Goal: Transaction & Acquisition: Book appointment/travel/reservation

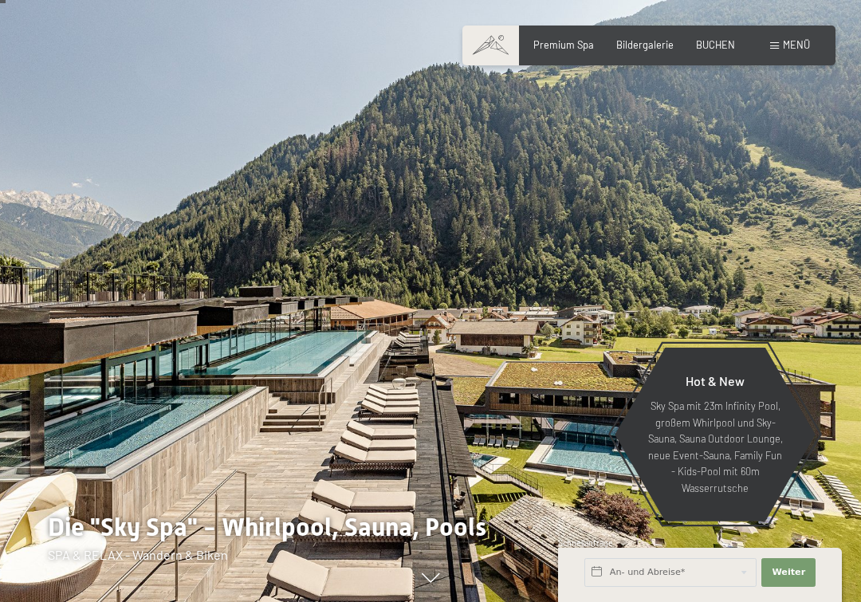
scroll to position [37, 0]
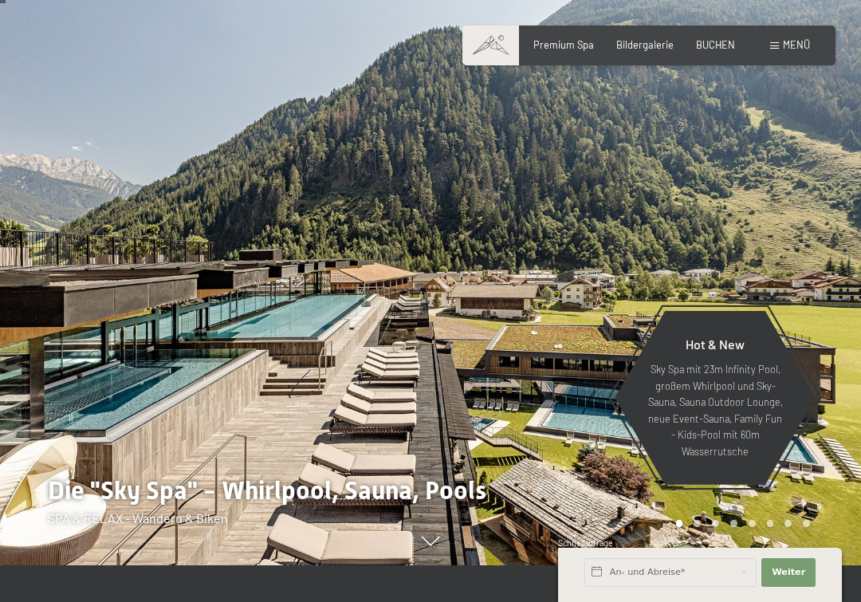
click at [726, 46] on span "BUCHEN" at bounding box center [715, 44] width 39 height 13
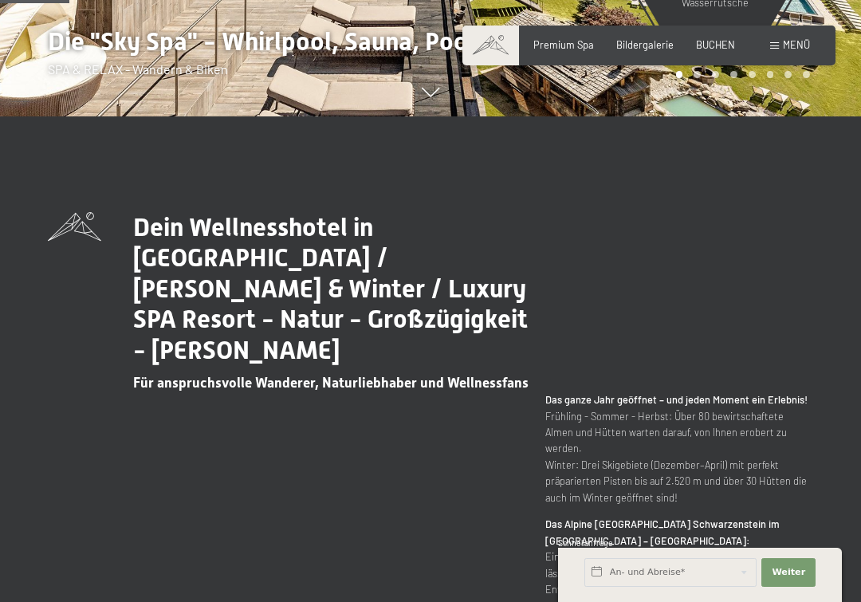
scroll to position [532, 0]
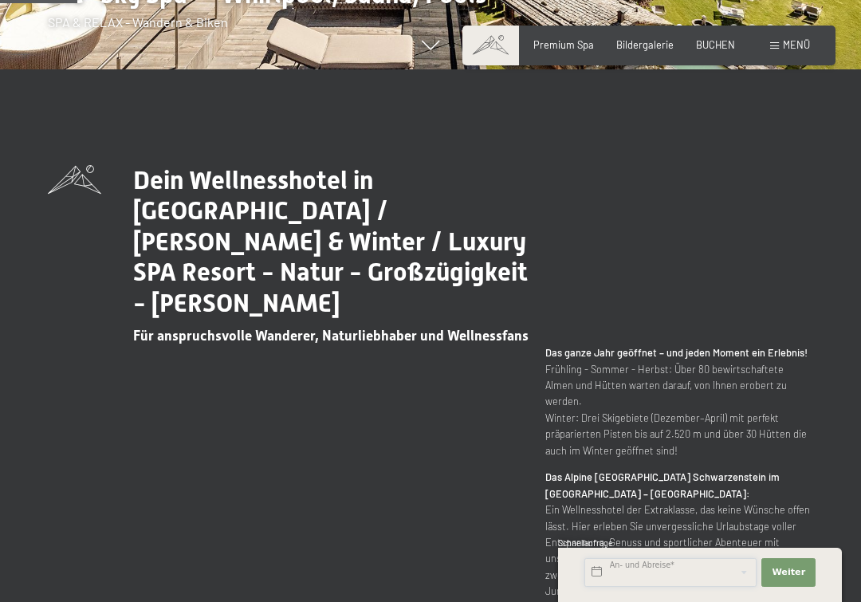
click at [689, 569] on input "text" at bounding box center [670, 572] width 172 height 29
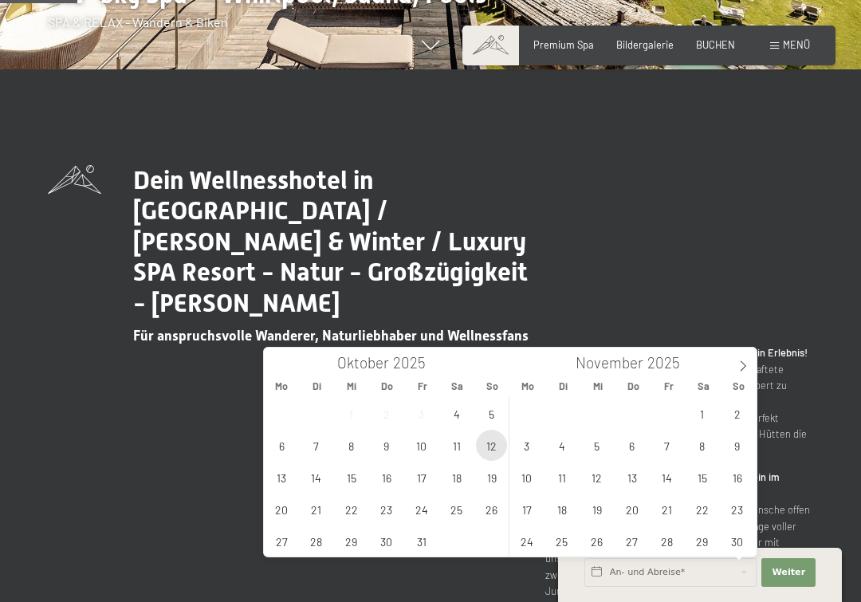
click at [496, 442] on span "12" at bounding box center [491, 445] width 31 height 31
click at [493, 472] on span "19" at bounding box center [491, 476] width 31 height 31
type input "So. 12.10.2025 - So. 19.10.2025"
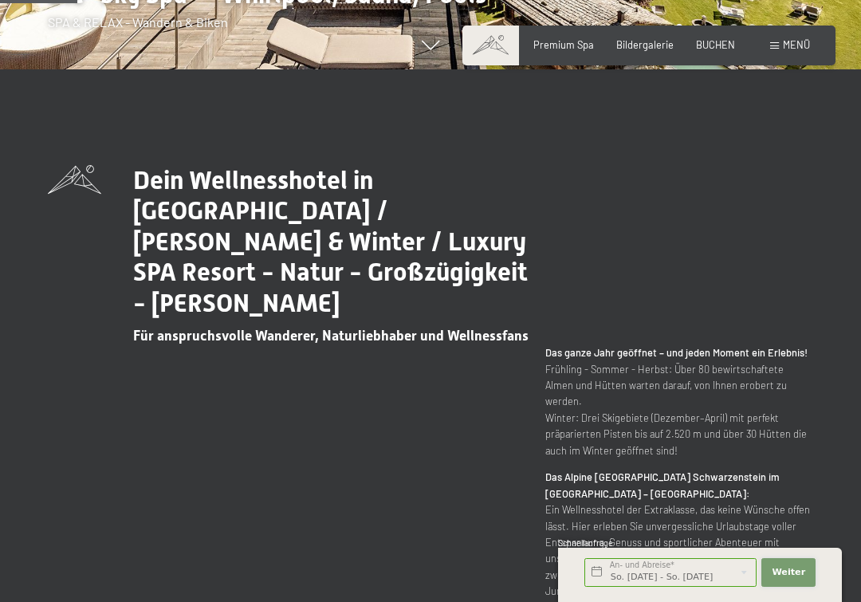
click at [808, 574] on button "Weiter Adressfelder ausblenden" at bounding box center [788, 572] width 54 height 29
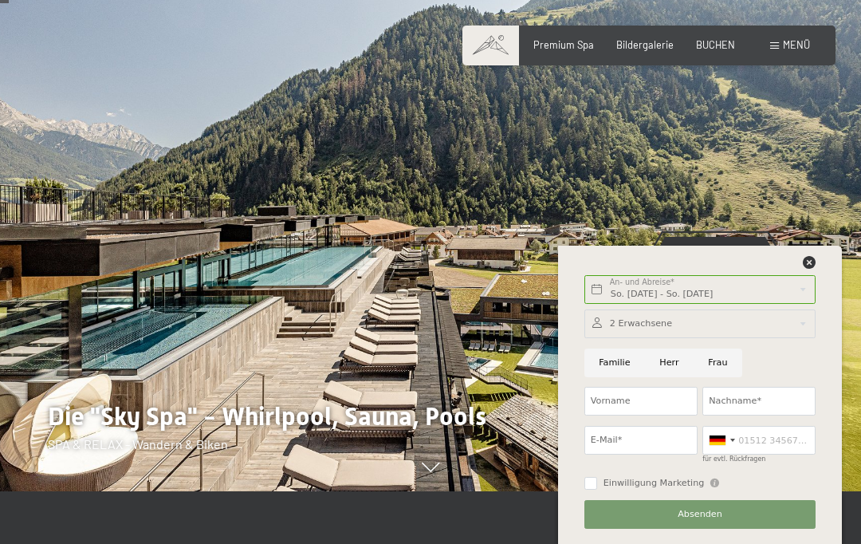
scroll to position [41, 0]
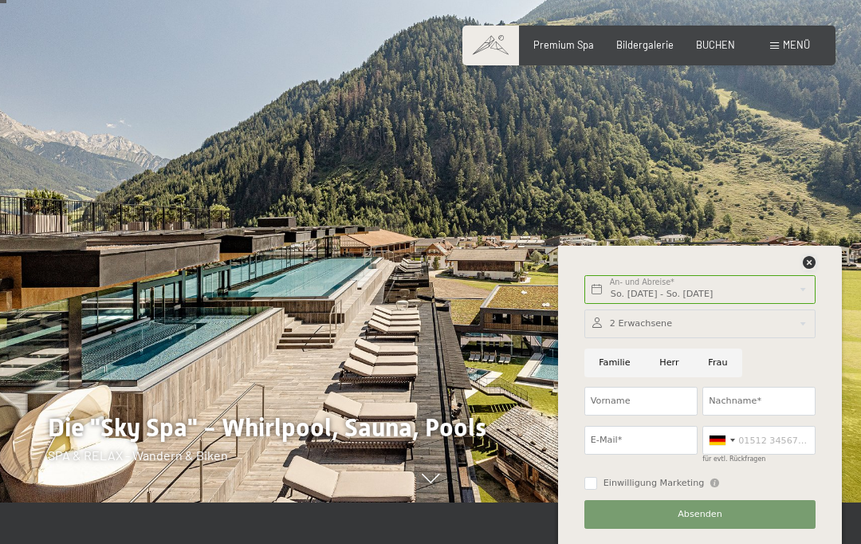
click at [803, 257] on icon at bounding box center [809, 262] width 13 height 13
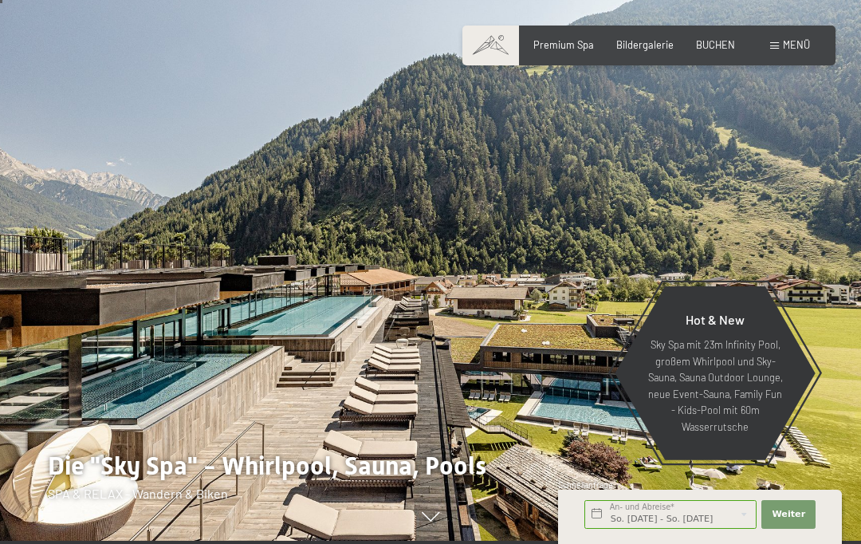
scroll to position [0, 0]
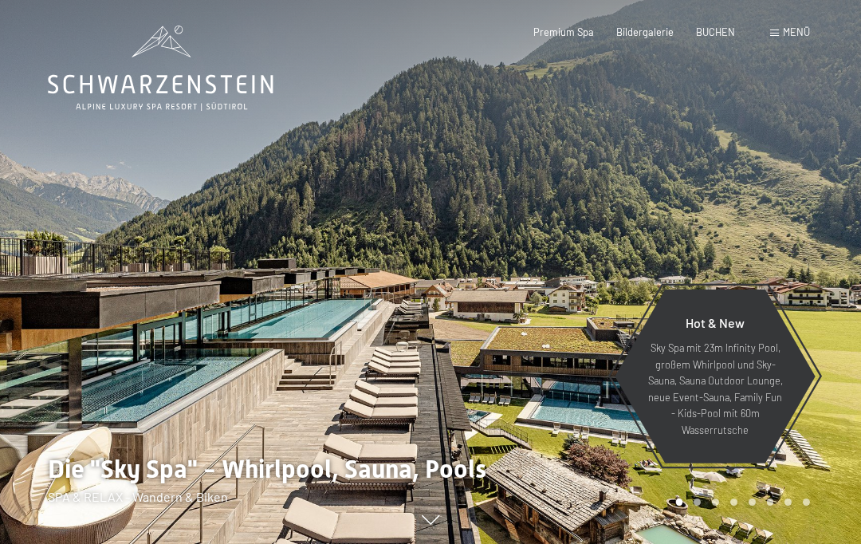
click at [725, 33] on span "BUCHEN" at bounding box center [715, 32] width 39 height 13
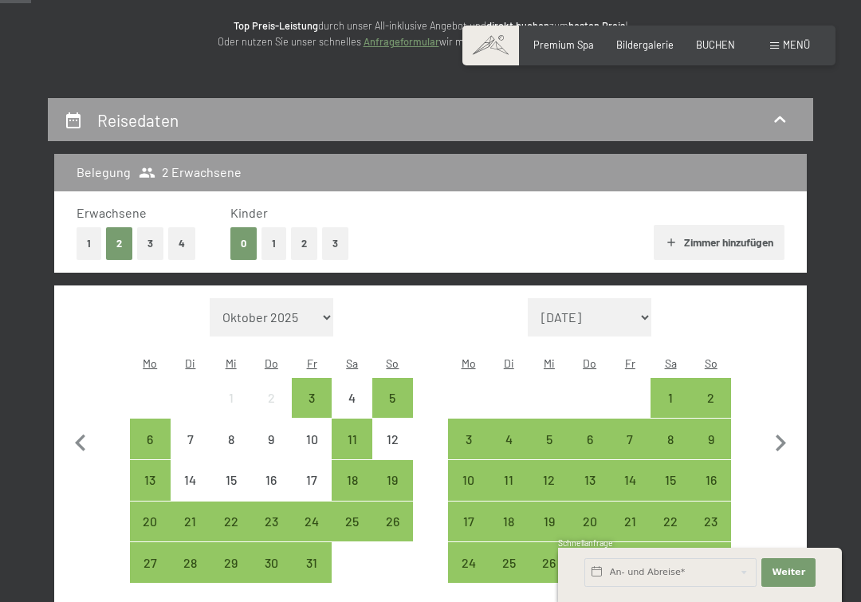
scroll to position [208, 0]
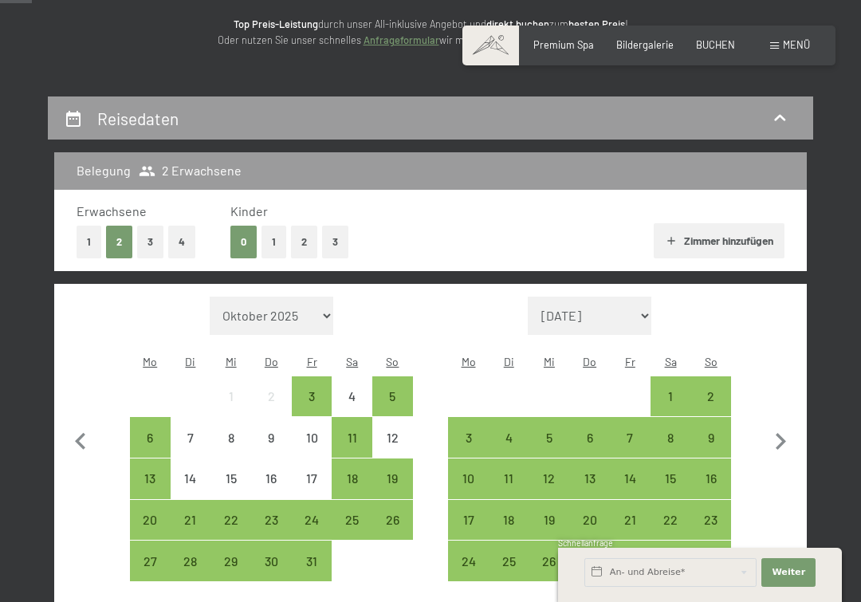
click at [405, 424] on div "12" at bounding box center [392, 436] width 37 height 37
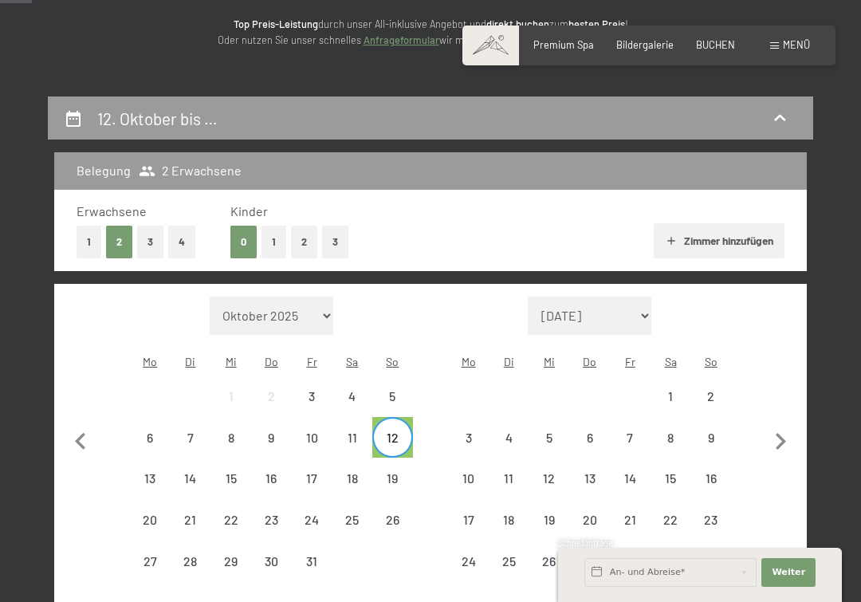
click at [360, 476] on div "18" at bounding box center [351, 490] width 37 height 37
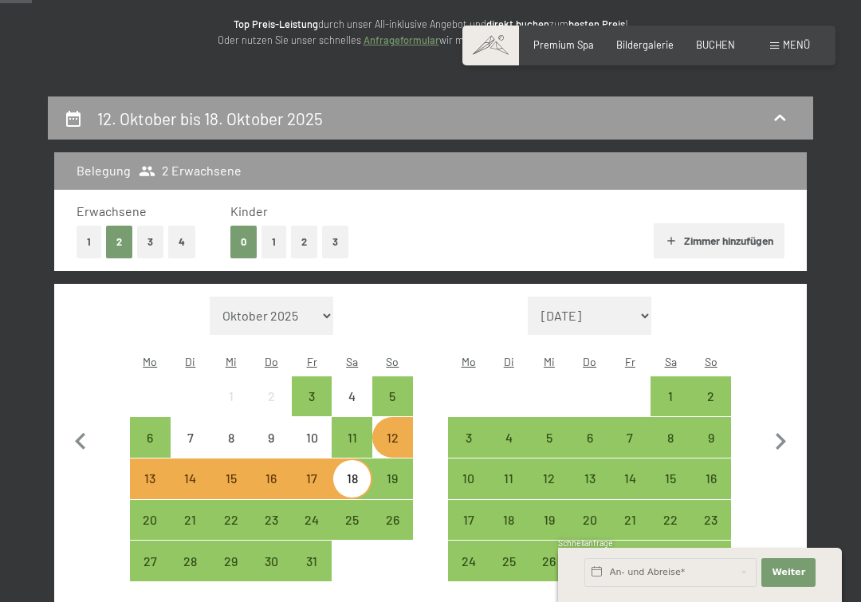
click at [405, 473] on div "19" at bounding box center [392, 490] width 37 height 37
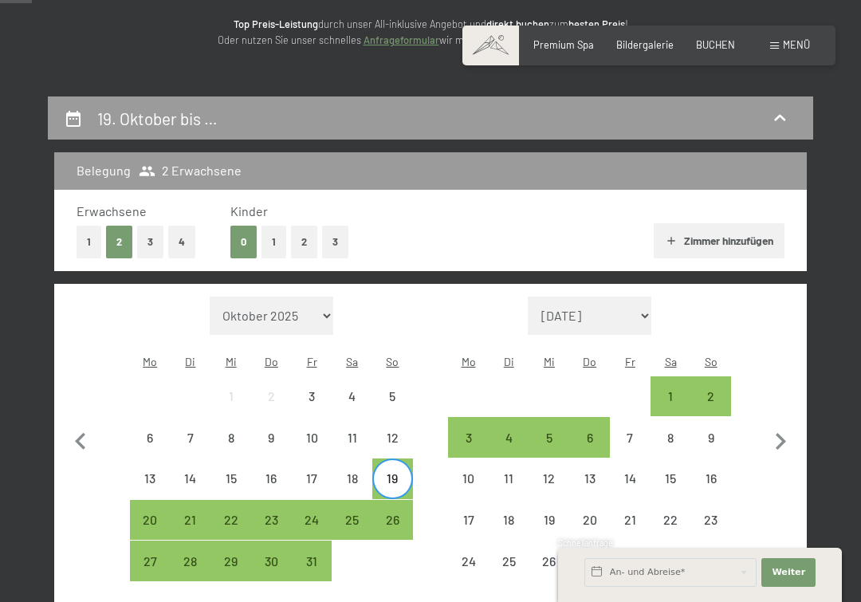
click at [408, 431] on div "12" at bounding box center [392, 449] width 37 height 37
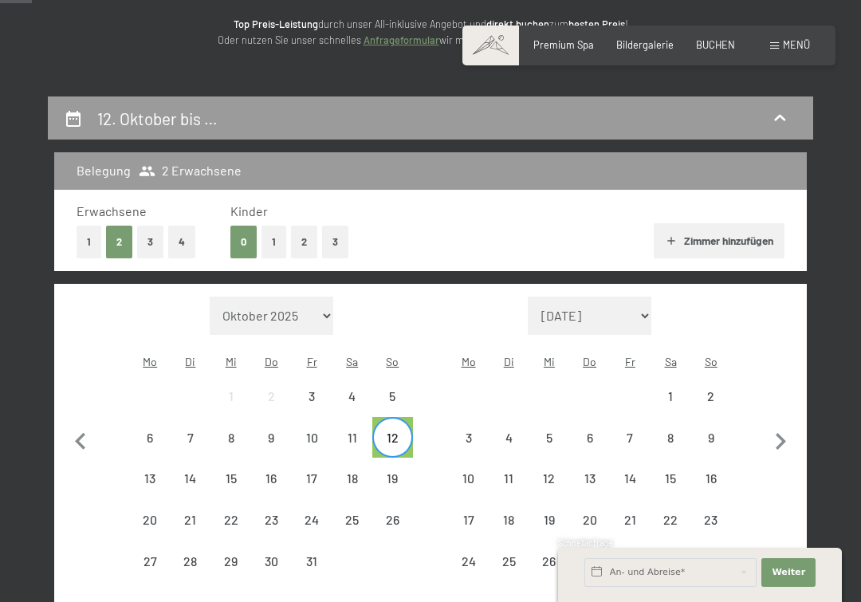
click at [403, 465] on div "19" at bounding box center [392, 478] width 37 height 37
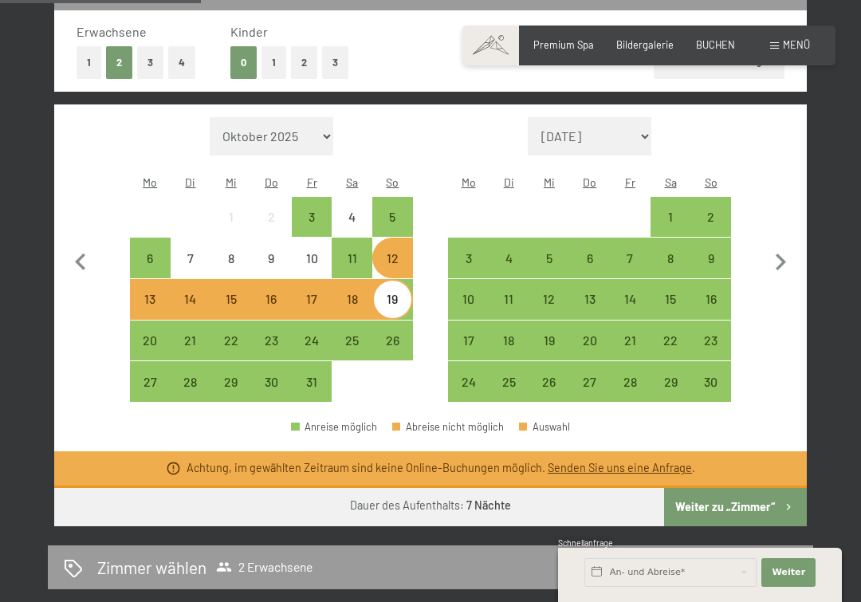
scroll to position [391, 0]
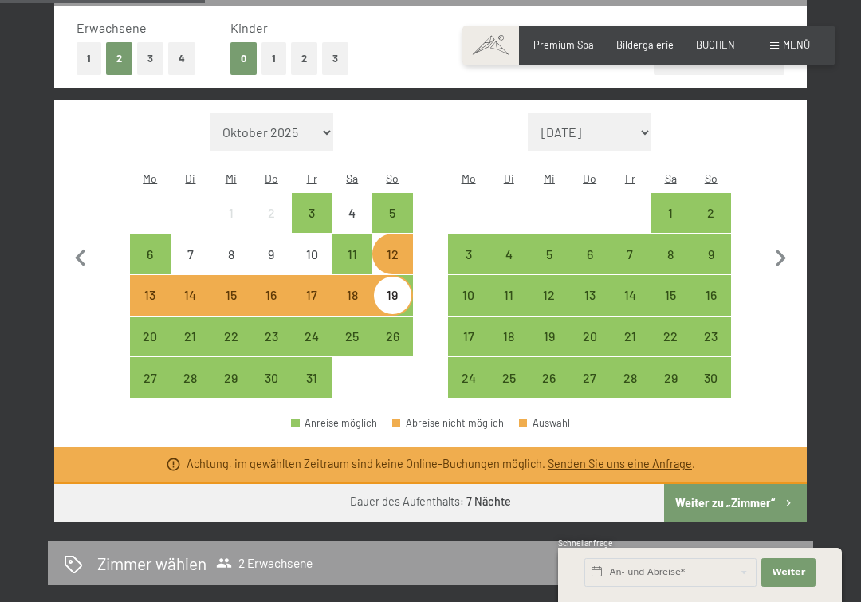
click at [760, 501] on button "Weiter zu „Zimmer“" at bounding box center [735, 503] width 143 height 38
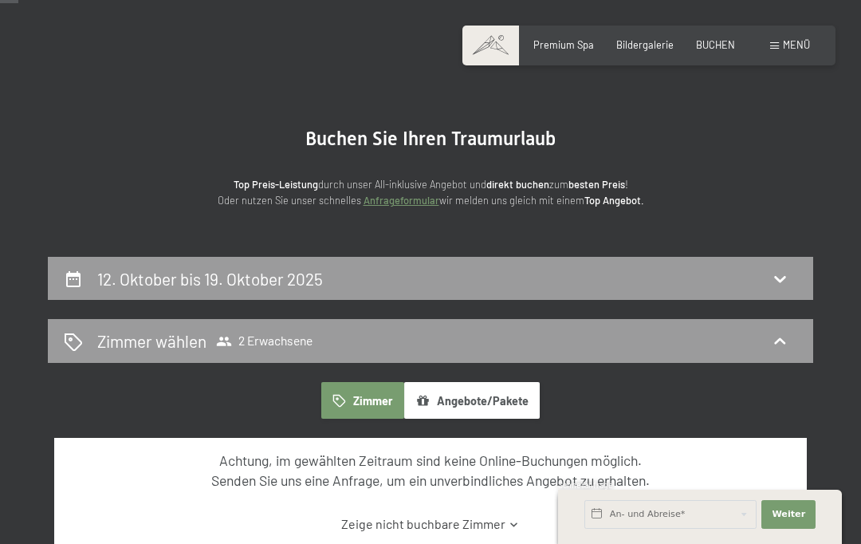
scroll to position [0, 0]
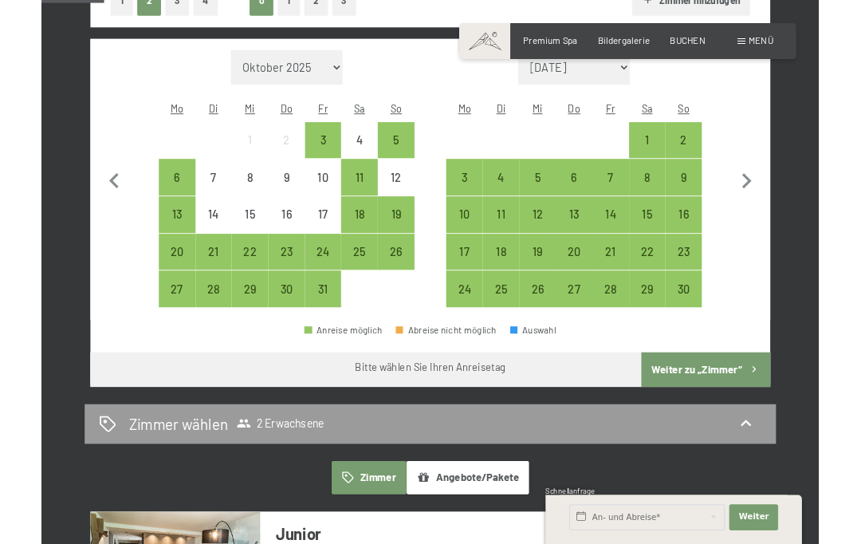
scroll to position [447, 0]
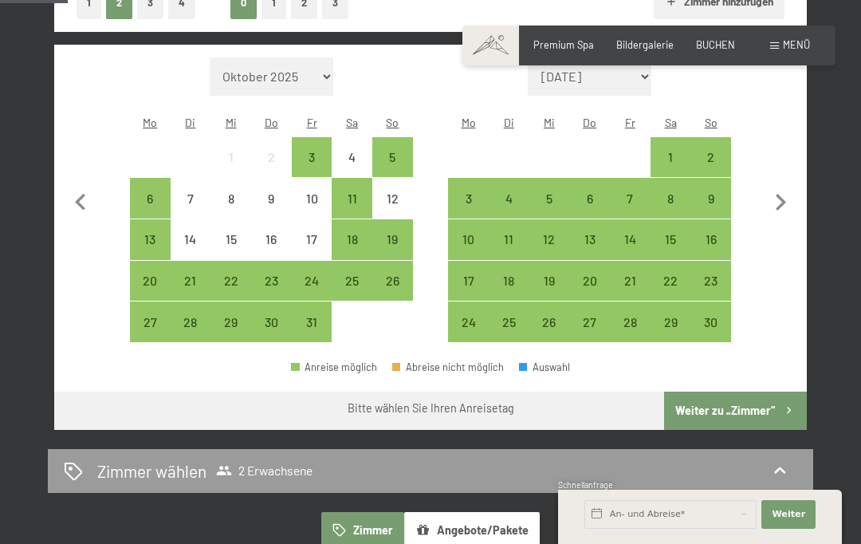
click at [402, 233] on div "19" at bounding box center [392, 251] width 37 height 37
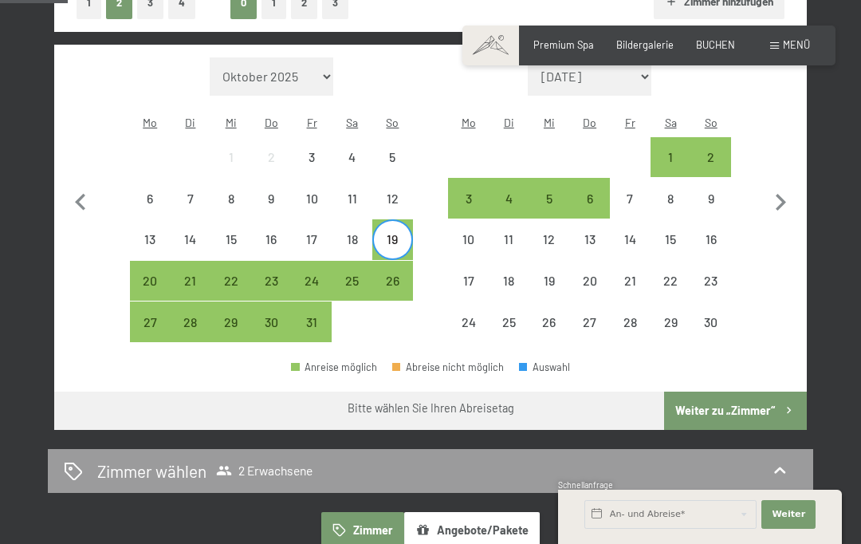
click at [403, 274] on div "26" at bounding box center [392, 292] width 37 height 37
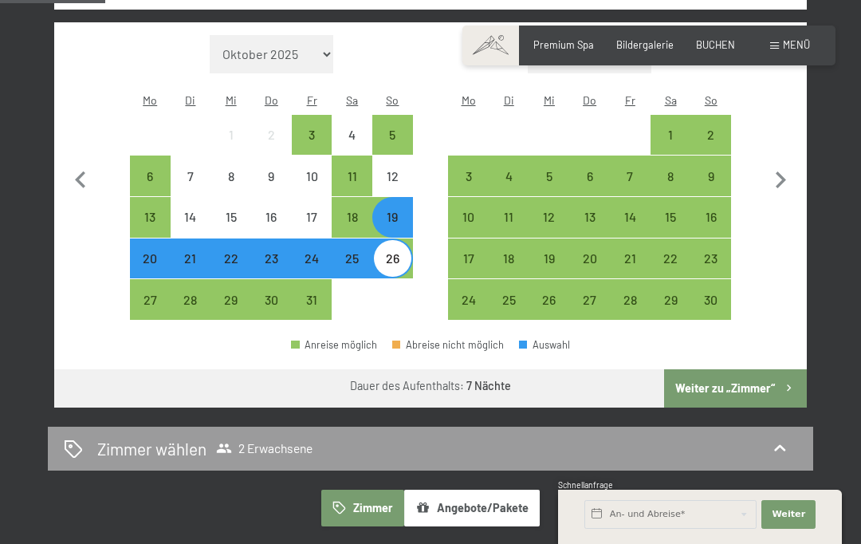
click at [765, 378] on button "Weiter zu „Zimmer“" at bounding box center [735, 388] width 143 height 38
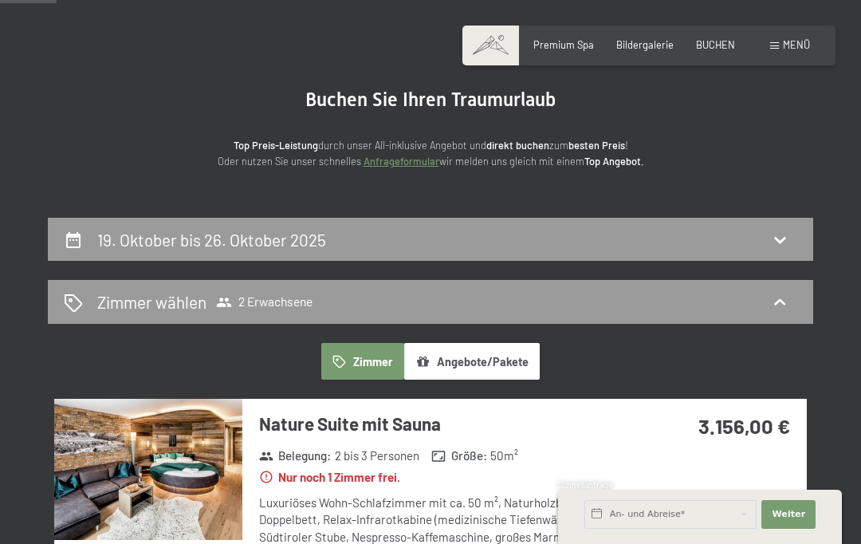
scroll to position [0, 0]
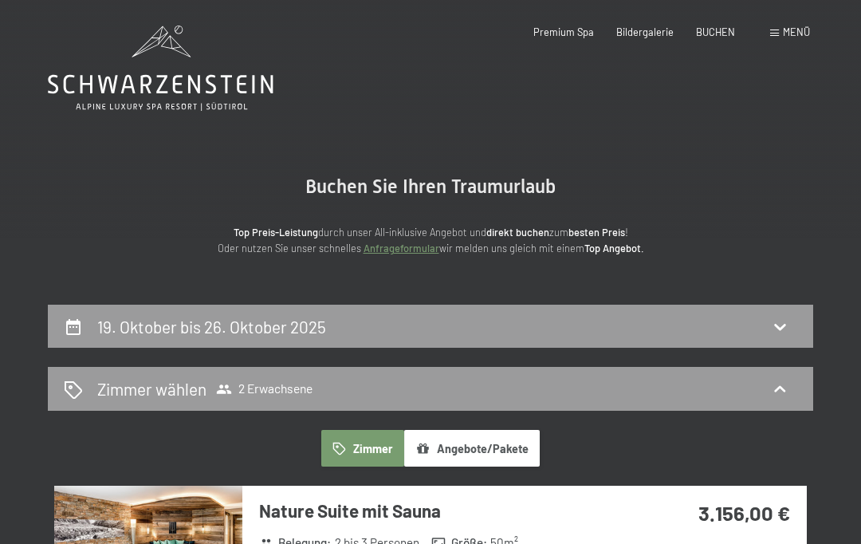
click at [115, 316] on h2 "19. Oktober bis 26. Oktober 2025" at bounding box center [211, 326] width 229 height 20
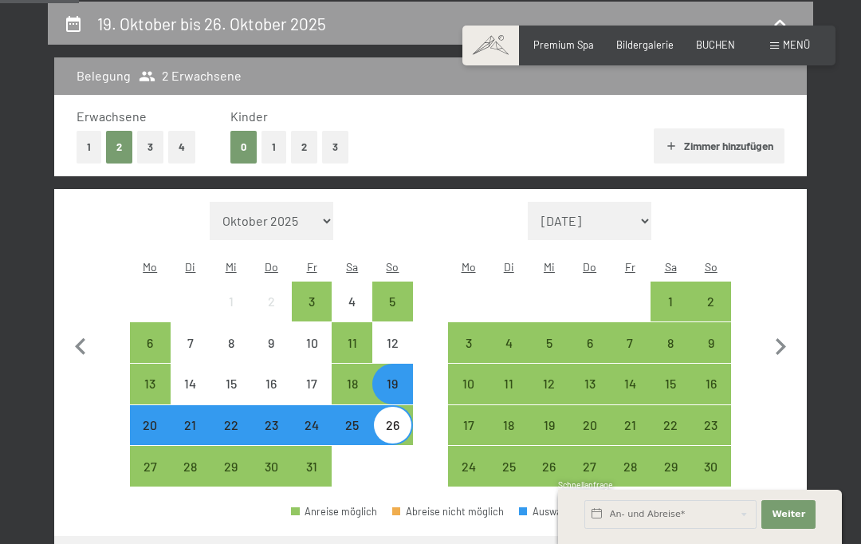
click at [304, 140] on button "2" at bounding box center [304, 147] width 26 height 33
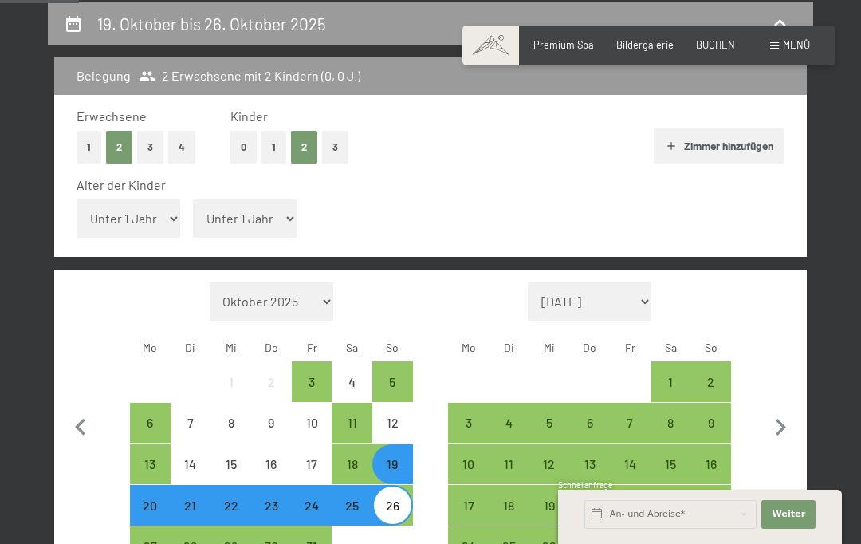
click at [168, 214] on select "Unter 1 Jahr 1 Jahr 2 Jahre 3 Jahre 4 Jahre 5 Jahre 6 Jahre 7 Jahre 8 Jahre 9 J…" at bounding box center [129, 218] width 104 height 38
select select "10"
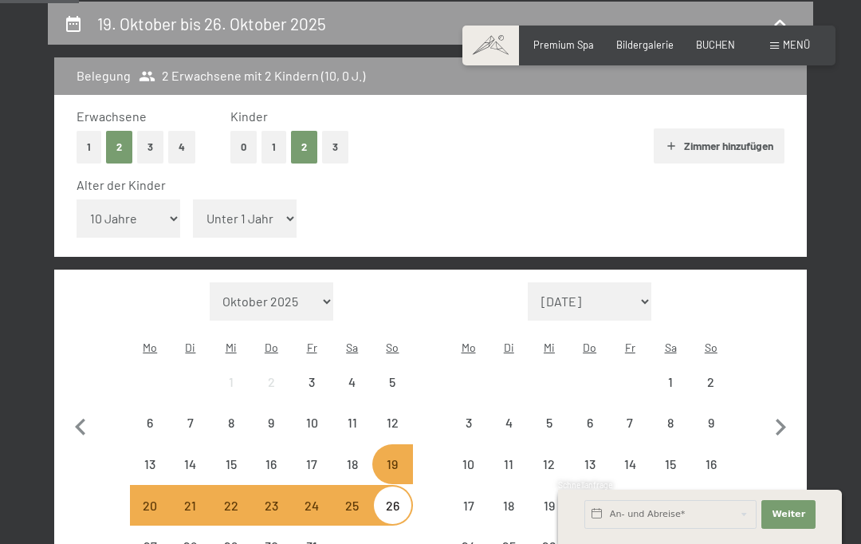
click at [277, 215] on select "Unter 1 Jahr 1 Jahr 2 Jahre 3 Jahre 4 Jahre 5 Jahre 6 Jahre 7 Jahre 8 Jahre 9 J…" at bounding box center [245, 218] width 104 height 38
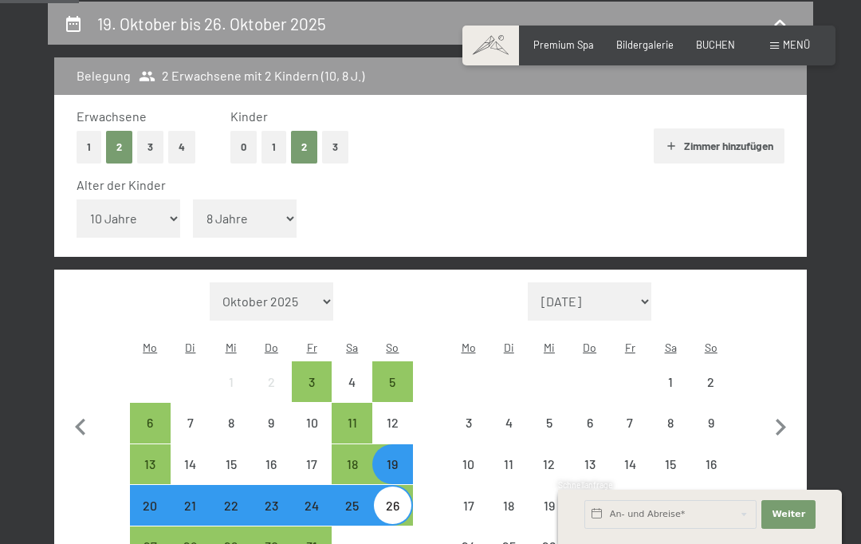
click at [283, 216] on select "Unter 1 Jahr 1 Jahr 2 Jahre 3 Jahre 4 Jahre 5 Jahre 6 Jahre 7 Jahre 8 Jahre 9 J…" at bounding box center [245, 218] width 104 height 38
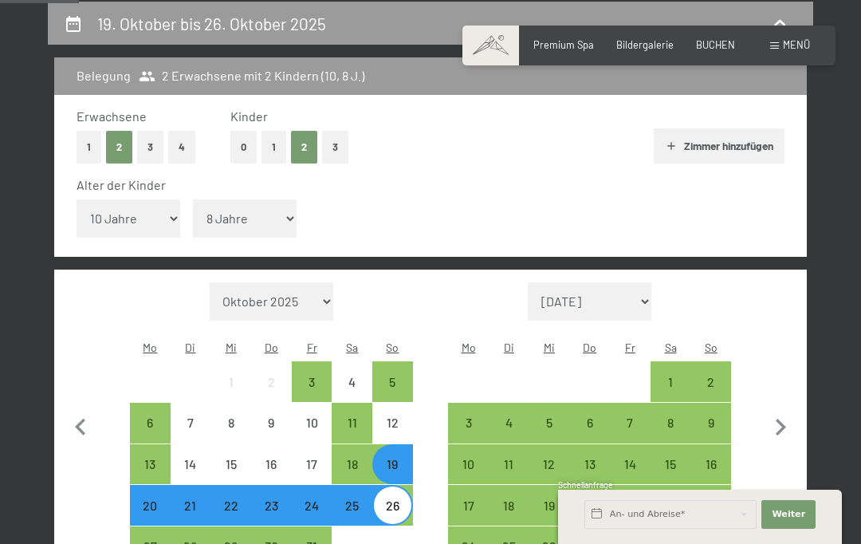
select select "7"
click at [789, 516] on span "Weiter" at bounding box center [788, 514] width 33 height 13
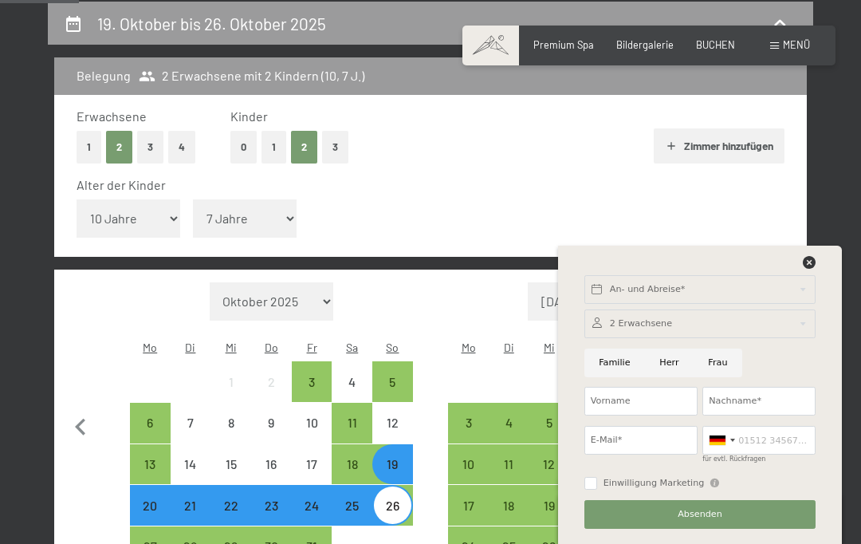
click at [819, 255] on div "An- und Abreise* Weiter Adressfelder ausblenden 2 Erwachsene 2 Erwachsene Älter…" at bounding box center [700, 394] width 252 height 298
click at [815, 256] on icon at bounding box center [809, 262] width 13 height 13
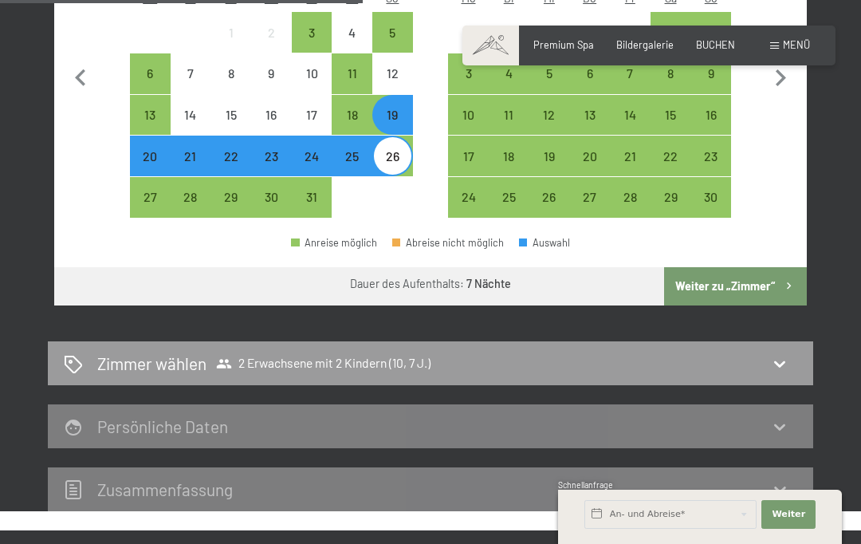
click at [764, 272] on button "Weiter zu „Zimmer“" at bounding box center [735, 286] width 143 height 38
